Goal: Information Seeking & Learning: Learn about a topic

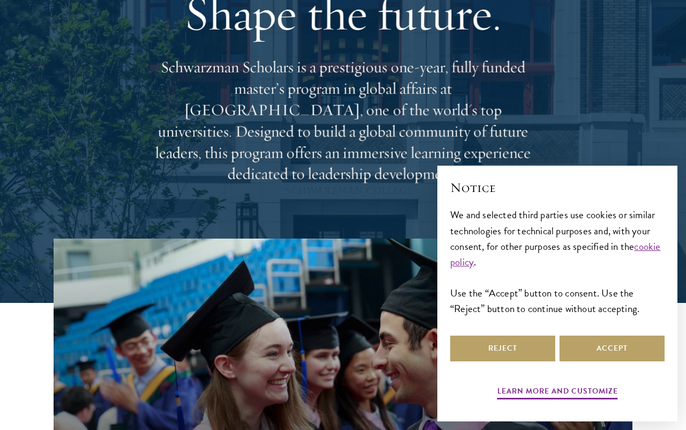
scroll to position [110, 0]
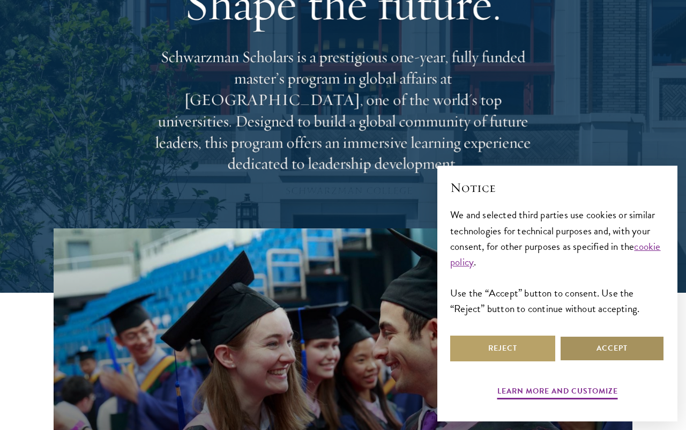
click at [622, 361] on button "Accept" at bounding box center [611, 348] width 105 height 26
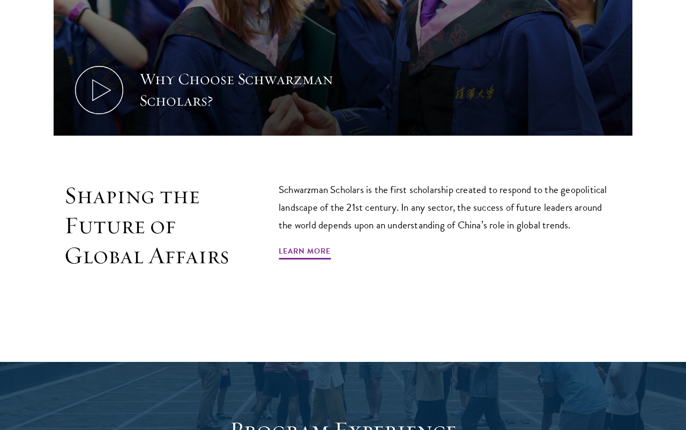
scroll to position [529, 0]
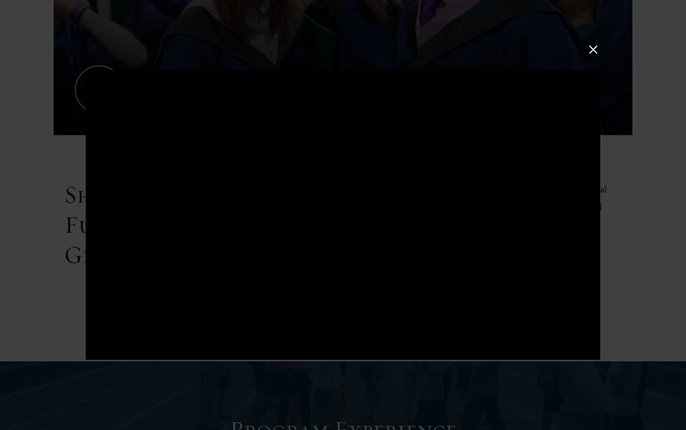
click at [653, 201] on div at bounding box center [343, 215] width 686 height 430
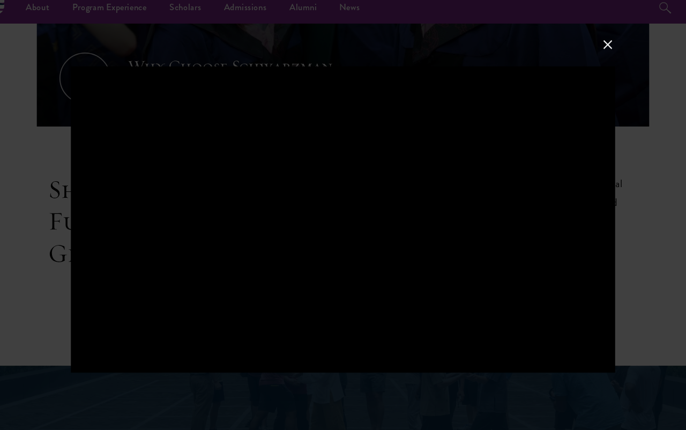
scroll to position [539, 0]
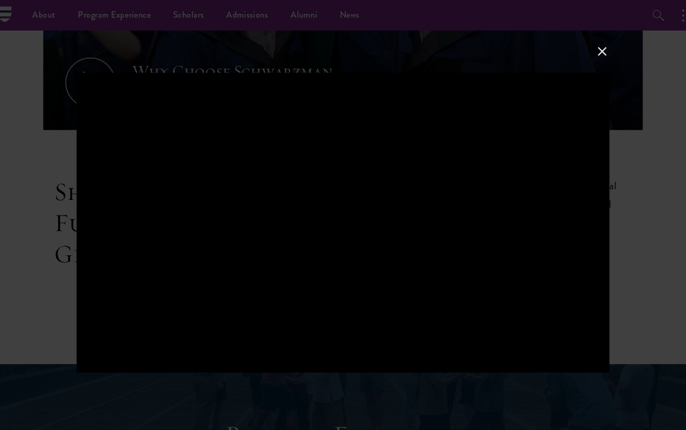
click at [577, 60] on div at bounding box center [343, 215] width 686 height 430
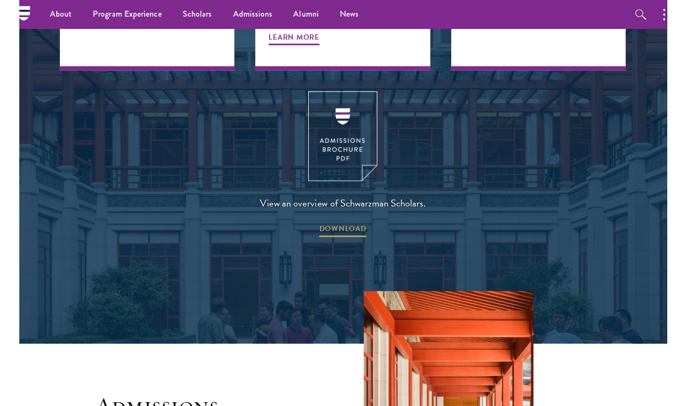
scroll to position [1415, 0]
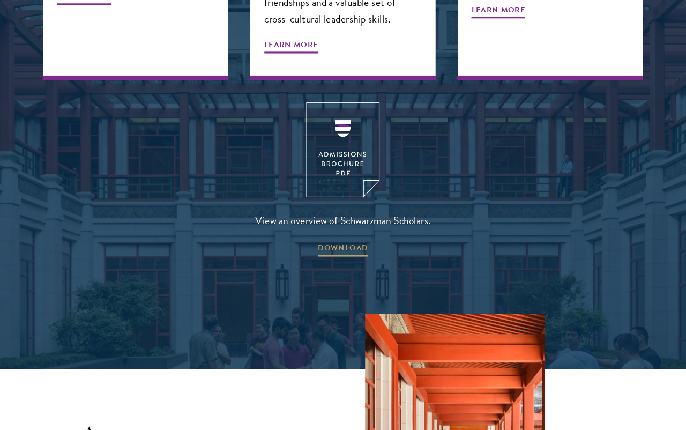
click at [335, 119] on img at bounding box center [343, 146] width 71 height 92
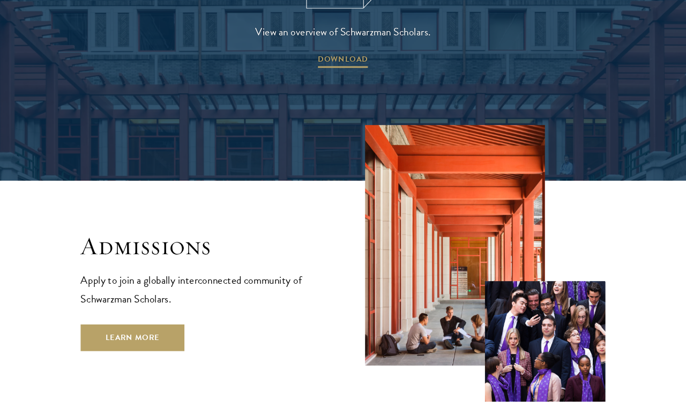
scroll to position [1598, 0]
click at [163, 313] on link "Learn More" at bounding box center [140, 326] width 100 height 26
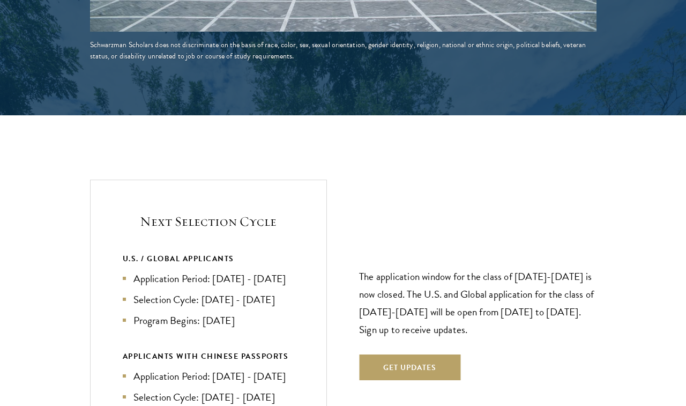
scroll to position [2185, 0]
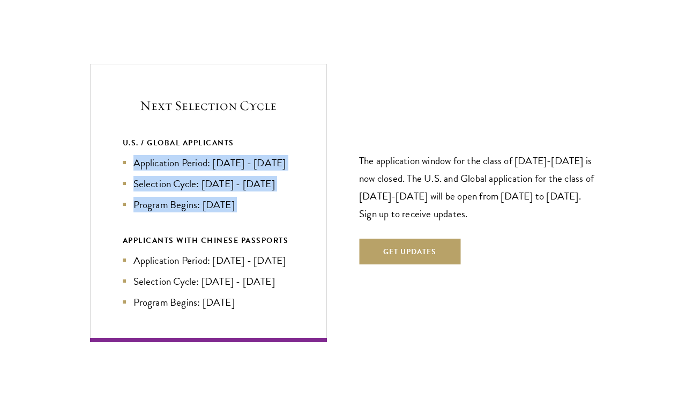
click at [71, 194] on section "Next Selection Cycle U.S. / GLOBAL APPLICANTS Application Period: [DATE] - [DAT…" at bounding box center [343, 203] width 686 height 278
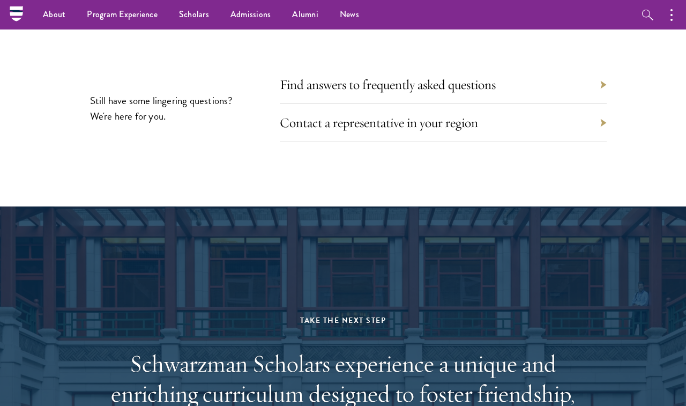
scroll to position [4775, 0]
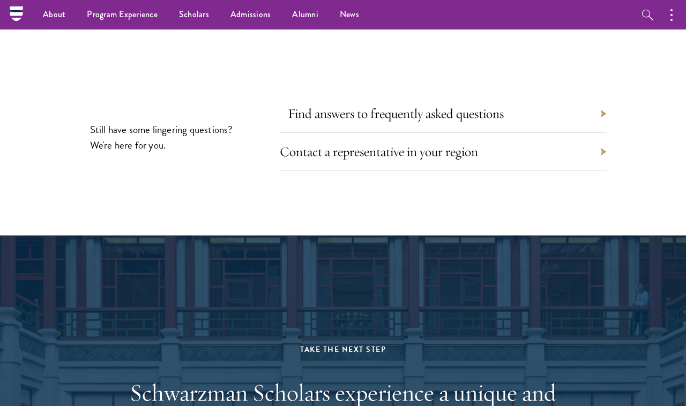
click at [318, 122] on link "Find answers to frequently asked questions" at bounding box center [396, 113] width 216 height 17
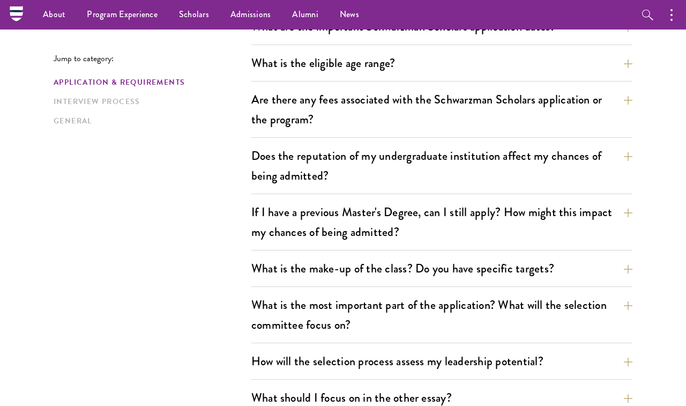
scroll to position [334, 0]
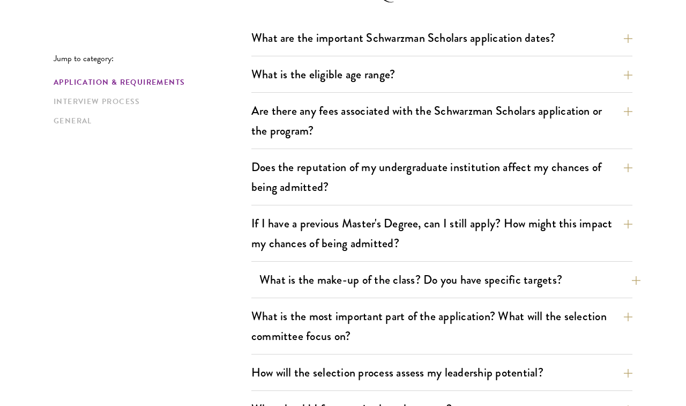
click at [263, 268] on button "What is the make-up of the class? Do you have specific targets?" at bounding box center [449, 279] width 381 height 24
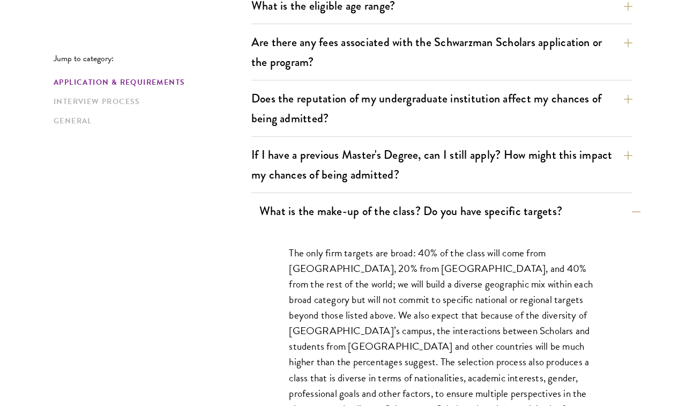
scroll to position [401, 0]
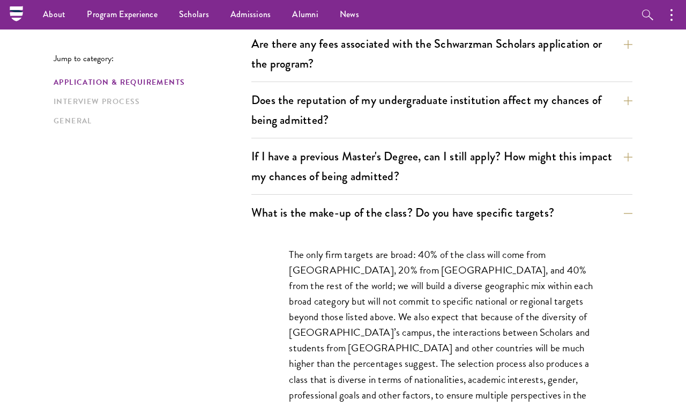
click at [269, 303] on div "The only firm targets are broad: 40% of the class will come from the United Sta…" at bounding box center [442, 337] width 370 height 214
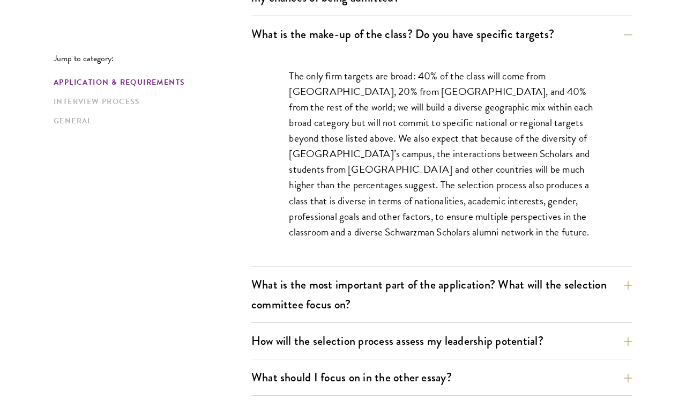
scroll to position [582, 0]
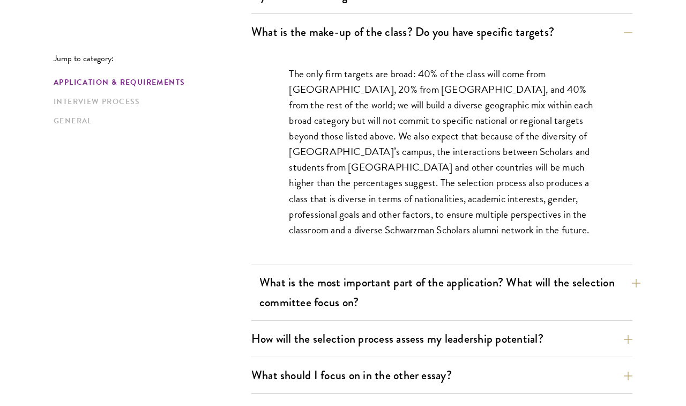
click at [298, 300] on button "What is the most important part of the application? What will the selection com…" at bounding box center [449, 292] width 381 height 44
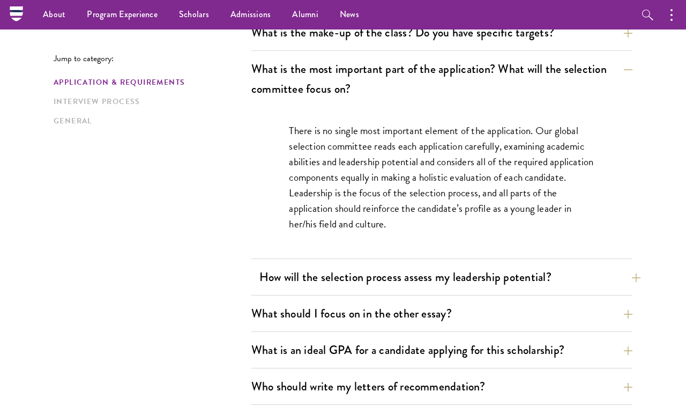
scroll to position [580, 0]
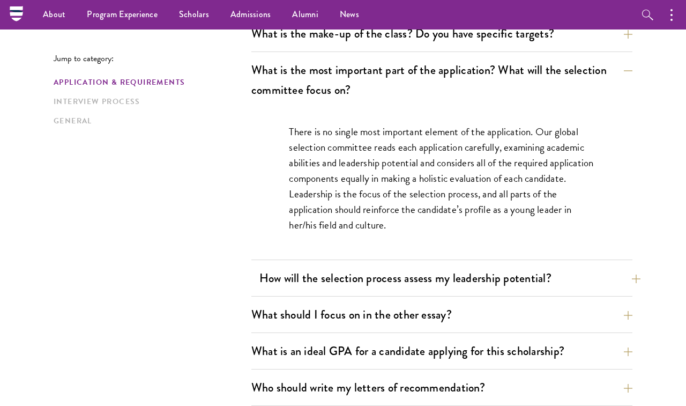
click at [334, 288] on button "How will the selection process assess my leadership potential?" at bounding box center [449, 278] width 381 height 24
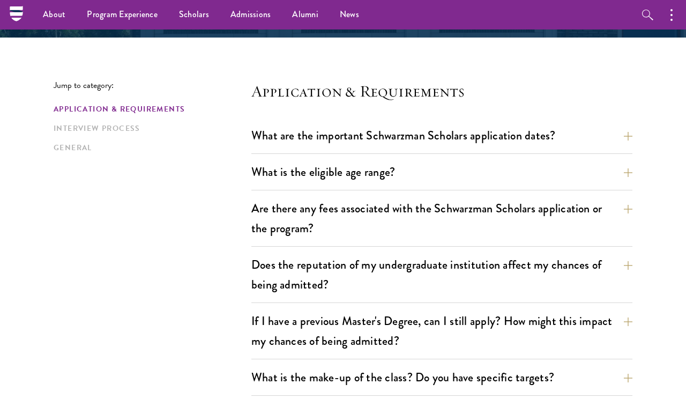
scroll to position [236, 0]
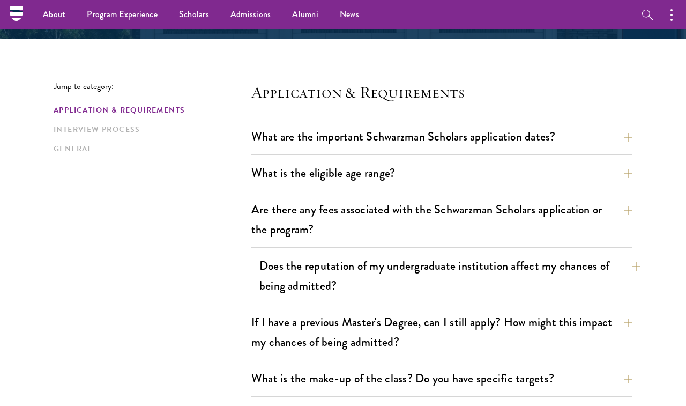
click at [385, 278] on button "Does the reputation of my undergraduate institution affect my chances of being …" at bounding box center [449, 275] width 381 height 44
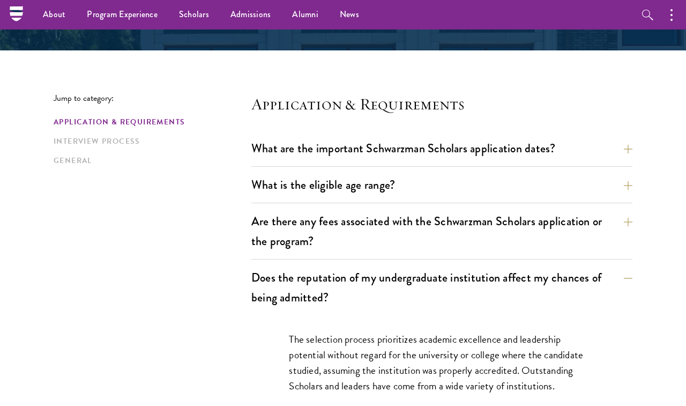
scroll to position [225, 0]
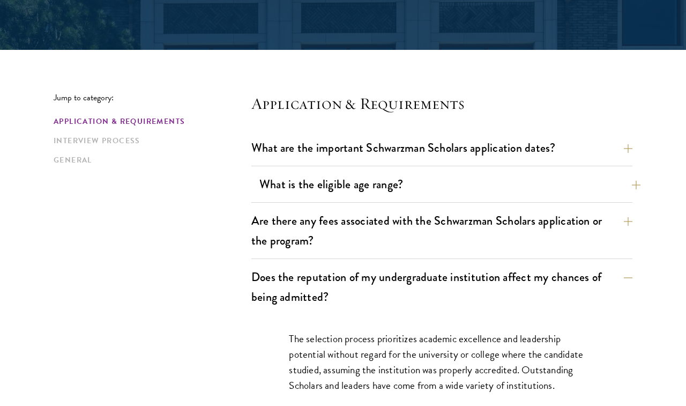
click at [417, 195] on button "What is the eligible age range?" at bounding box center [449, 184] width 381 height 24
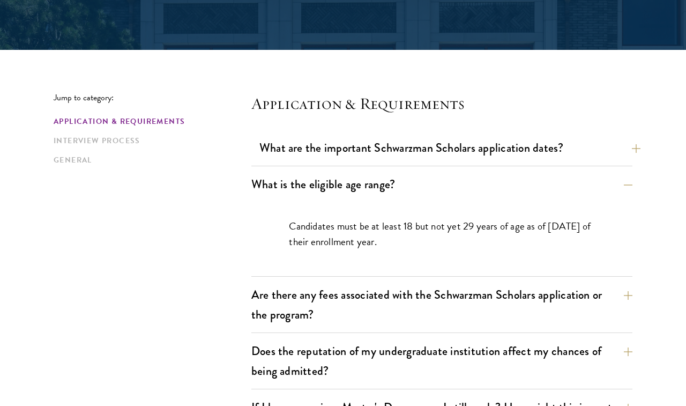
click at [432, 159] on button "What are the important Schwarzman Scholars application dates?" at bounding box center [449, 148] width 381 height 24
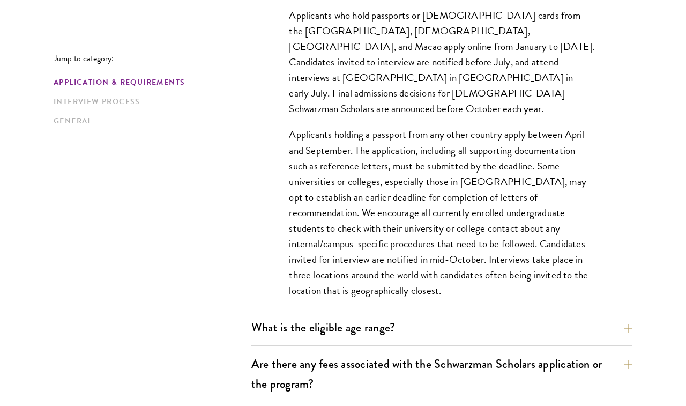
scroll to position [404, 0]
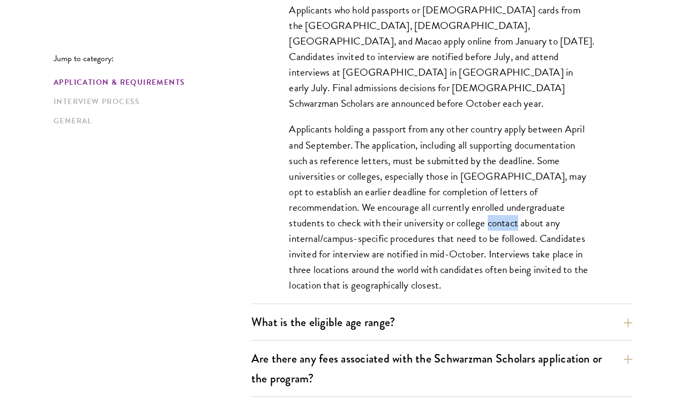
click at [405, 246] on p "Applicants holding a passport from any other country apply between April and Se…" at bounding box center [441, 206] width 305 height 171
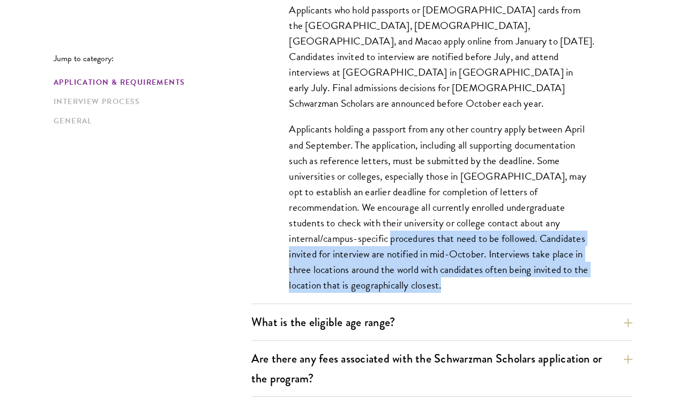
click at [422, 280] on div "Applicants who hold passports or permanent resident cards from the Chinese main…" at bounding box center [442, 152] width 370 height 333
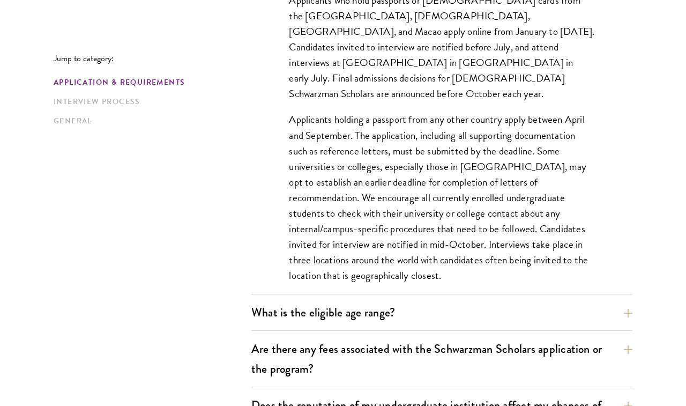
scroll to position [414, 0]
click at [422, 280] on div "Applicants who hold passports or permanent resident cards from the Chinese main…" at bounding box center [442, 142] width 370 height 333
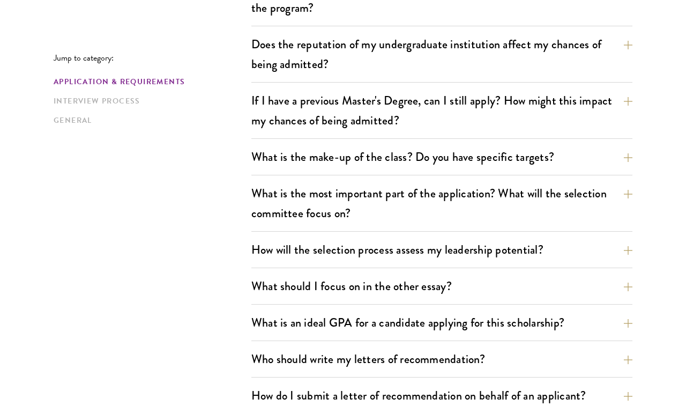
scroll to position [774, 0]
click at [488, 260] on button "How will the selection process assess my leadership potential?" at bounding box center [449, 249] width 381 height 24
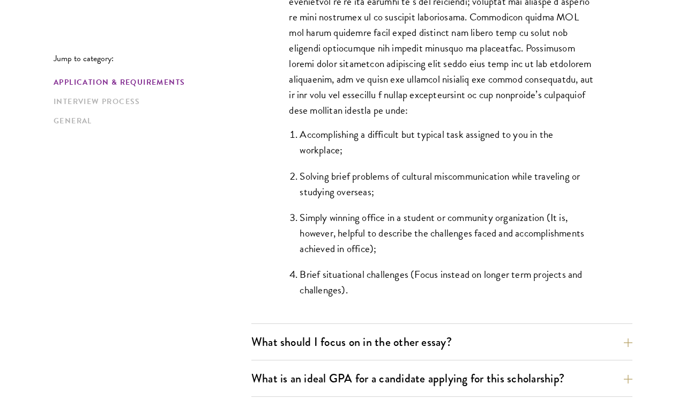
scroll to position [968, 0]
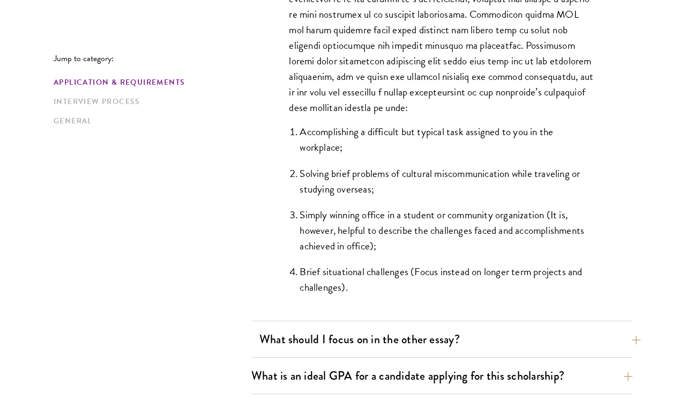
click at [462, 333] on button "What should I focus on in the other essay?" at bounding box center [449, 339] width 381 height 24
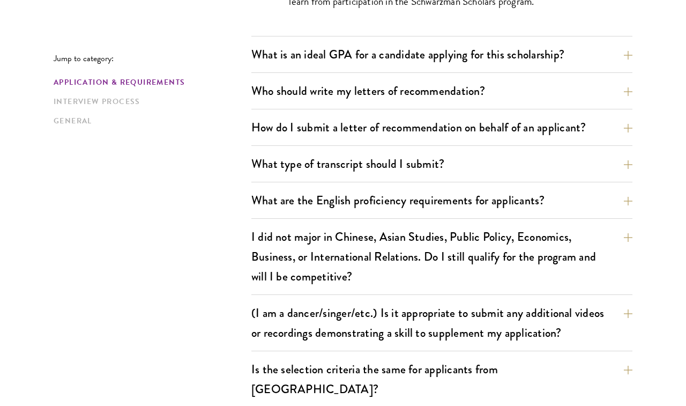
scroll to position [880, 0]
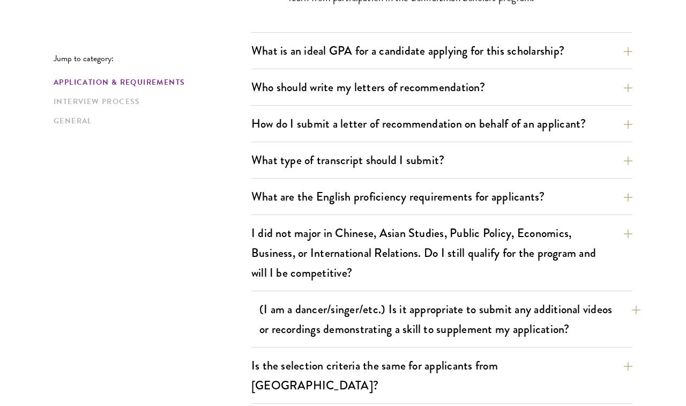
click at [461, 332] on button "(I am a dancer/singer/etc.) Is it appropriate to submit any additional videos o…" at bounding box center [449, 319] width 381 height 44
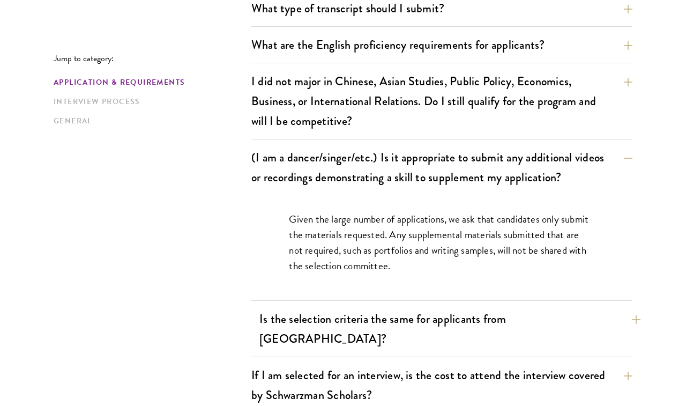
click at [461, 325] on button "Is the selection criteria the same for applicants from China?" at bounding box center [449, 328] width 381 height 44
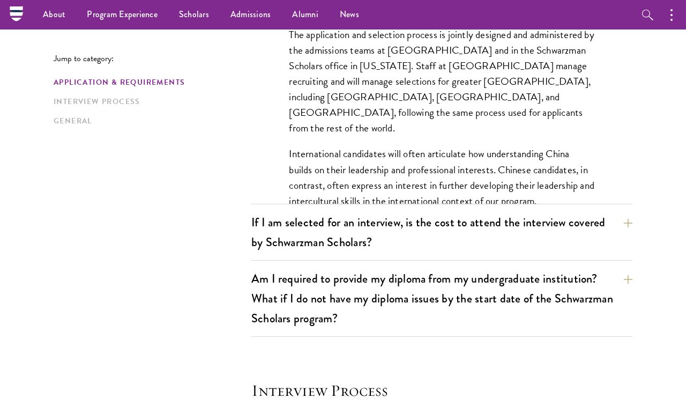
scroll to position [1105, 0]
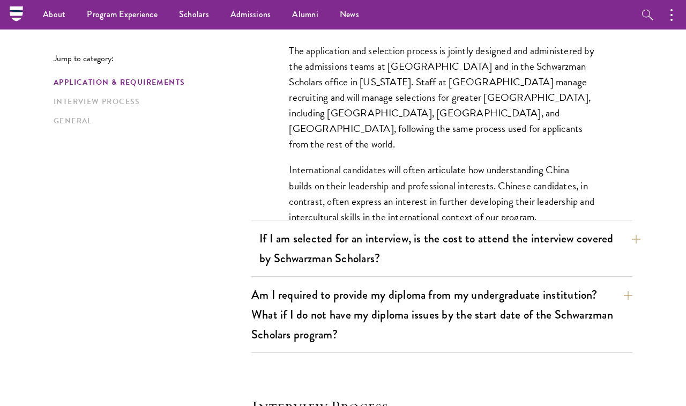
click at [496, 226] on button "If I am selected for an interview, is the cost to attend the interview covered …" at bounding box center [449, 248] width 381 height 44
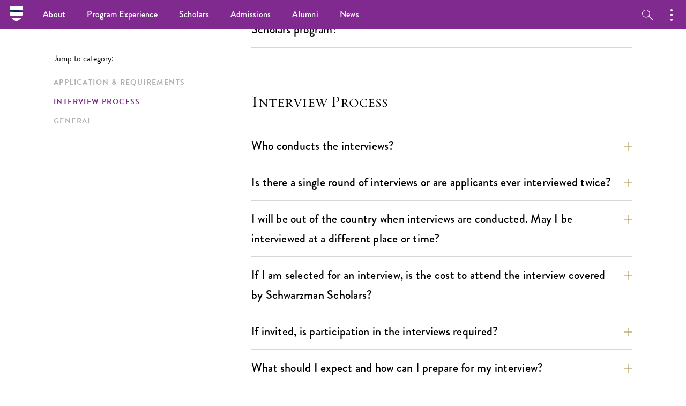
scroll to position [1318, 0]
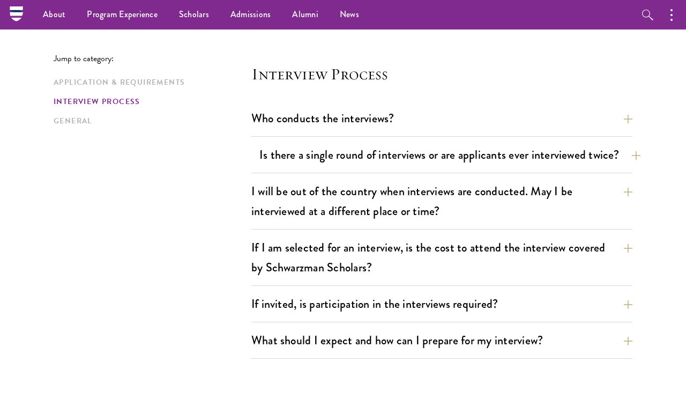
click at [393, 145] on button "Is there a single round of interviews or are applicants ever interviewed twice?" at bounding box center [449, 155] width 381 height 24
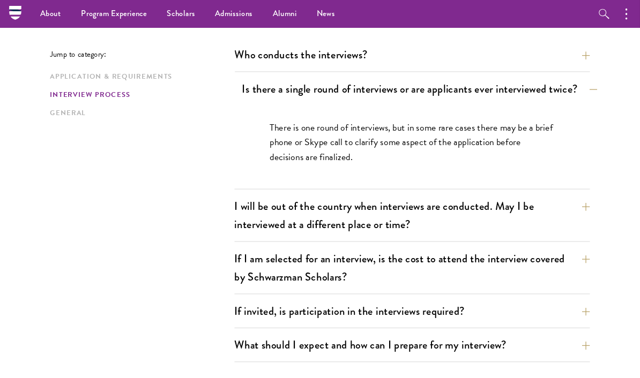
scroll to position [1456, 0]
